Goal: Answer question/provide support

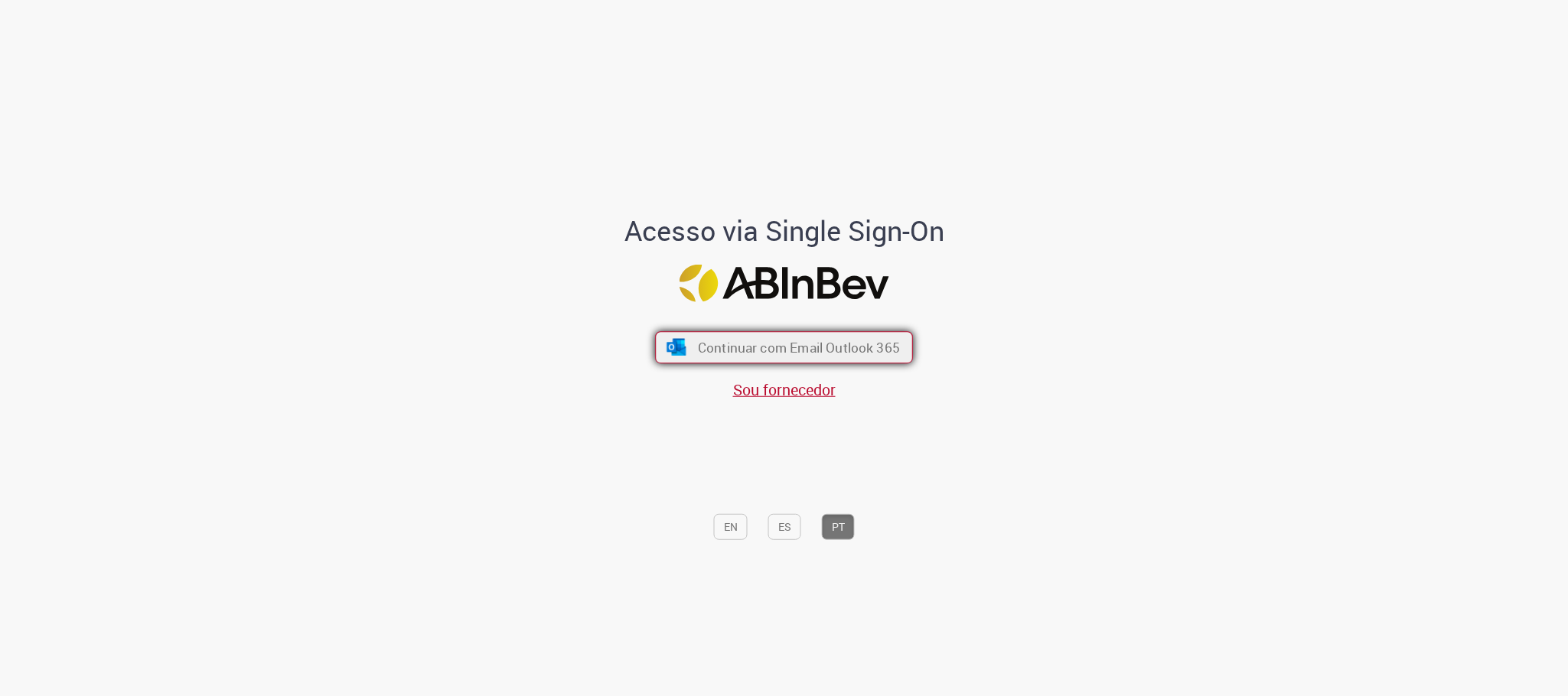
click at [825, 359] on button "Continuar com Email Outlook 365" at bounding box center [784, 348] width 257 height 32
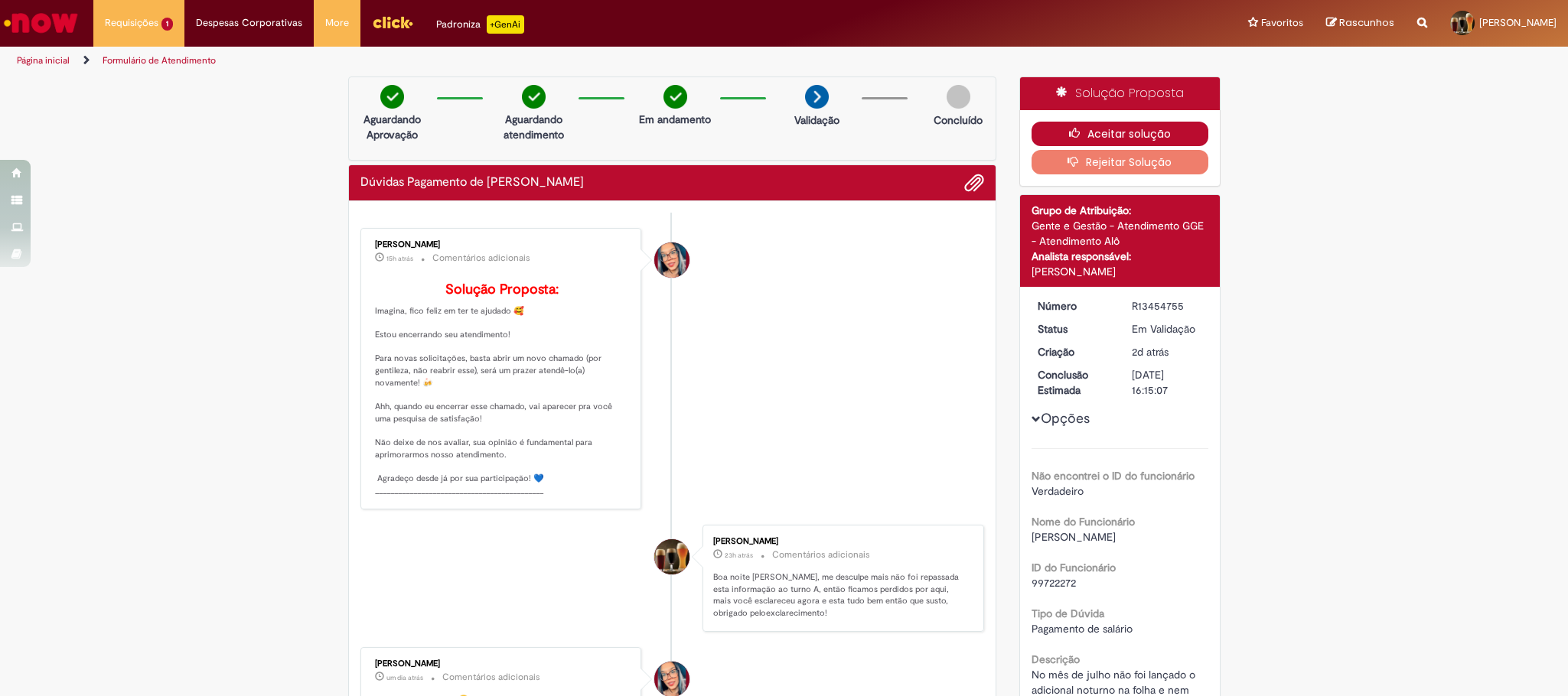
click at [1069, 134] on icon "button" at bounding box center [1078, 133] width 19 height 11
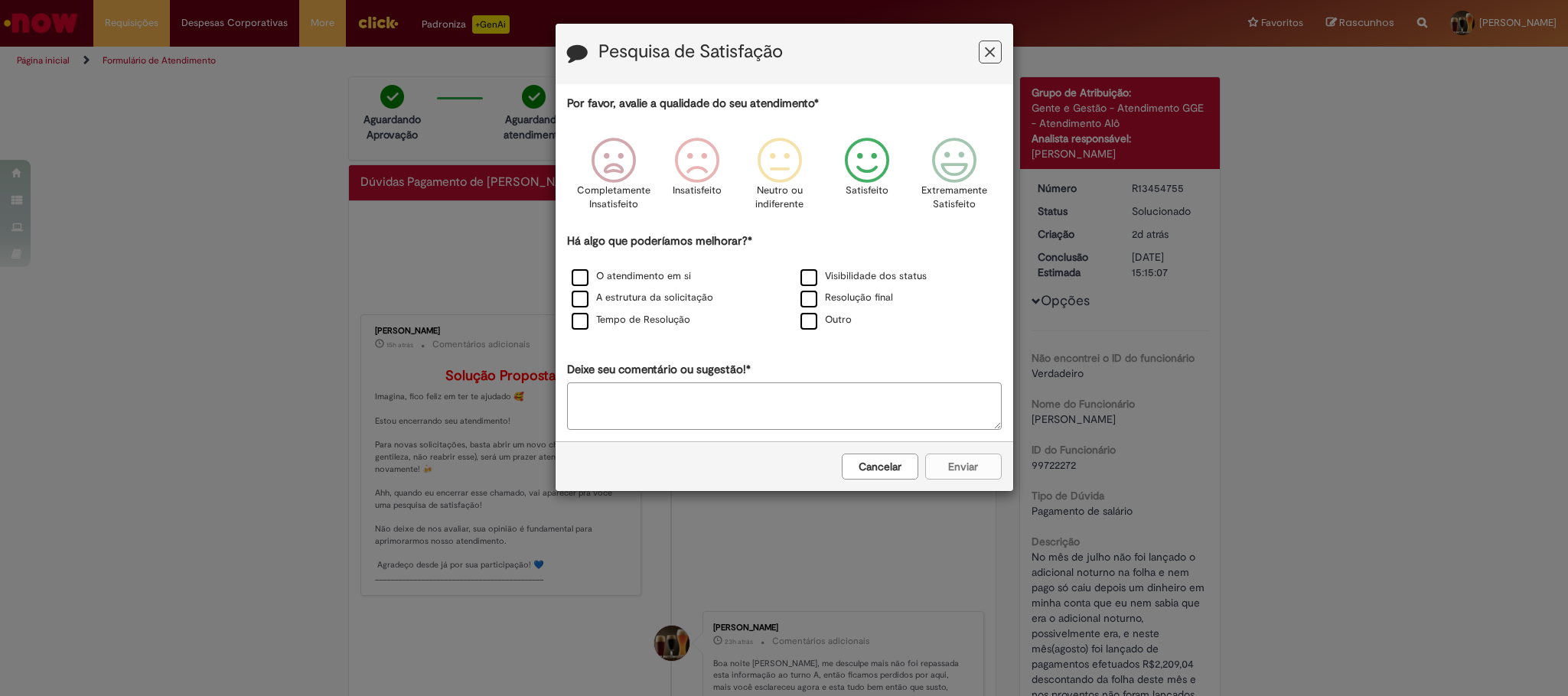
click at [870, 169] on icon "Feedback" at bounding box center [866, 160] width 58 height 46
click at [820, 299] on label "Resolução final" at bounding box center [846, 297] width 93 height 15
click at [940, 480] on button "Enviar" at bounding box center [963, 466] width 76 height 26
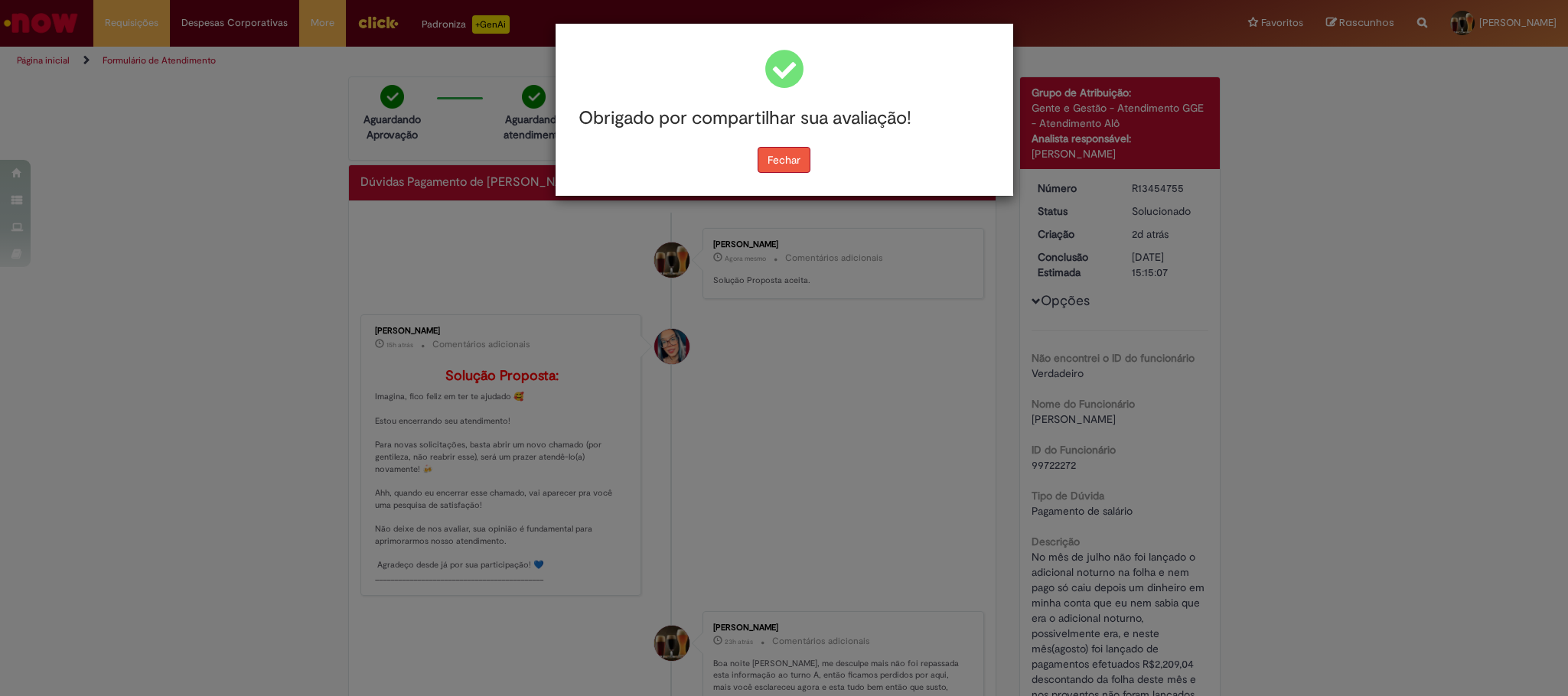
click at [788, 154] on button "Fechar" at bounding box center [784, 160] width 53 height 26
